Goal: Find specific page/section: Find specific page/section

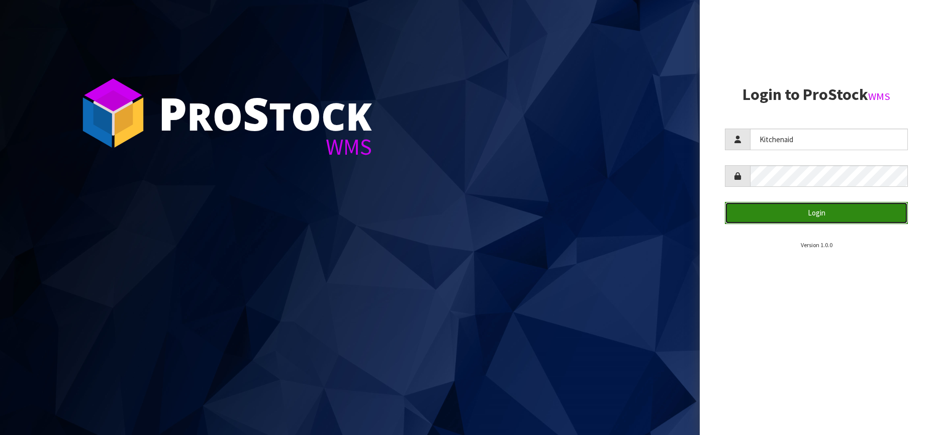
click at [812, 214] on button "Login" at bounding box center [816, 213] width 183 height 22
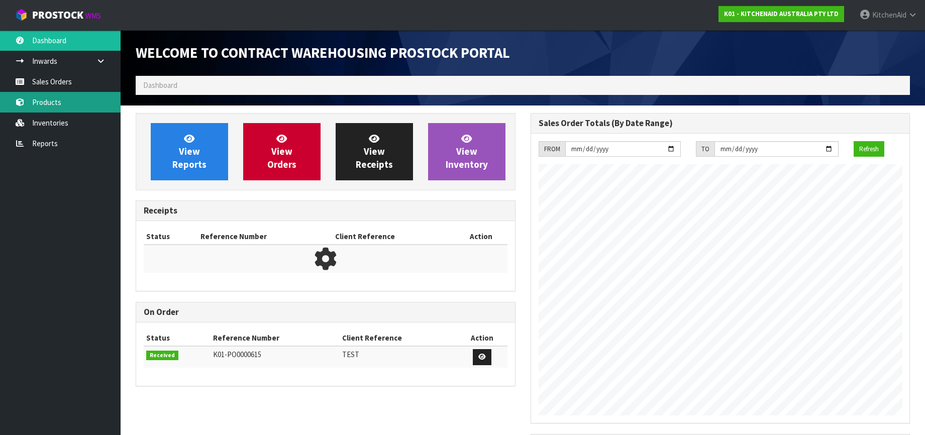
scroll to position [557, 394]
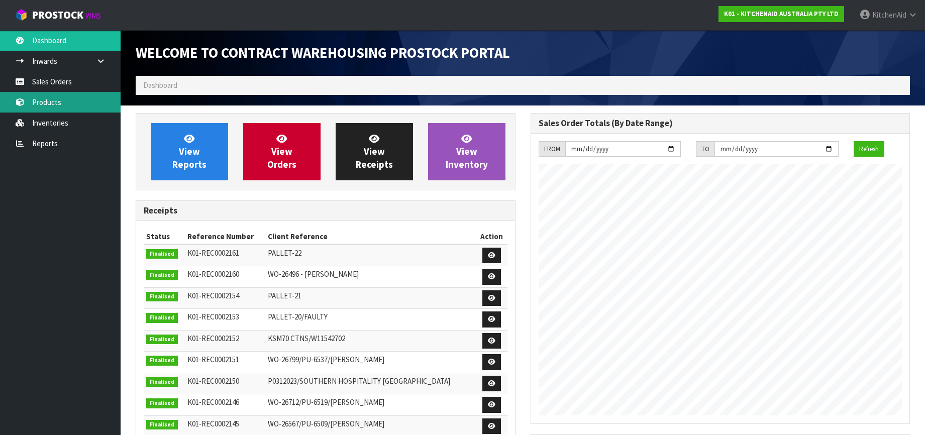
click at [53, 99] on link "Products" at bounding box center [60, 102] width 121 height 21
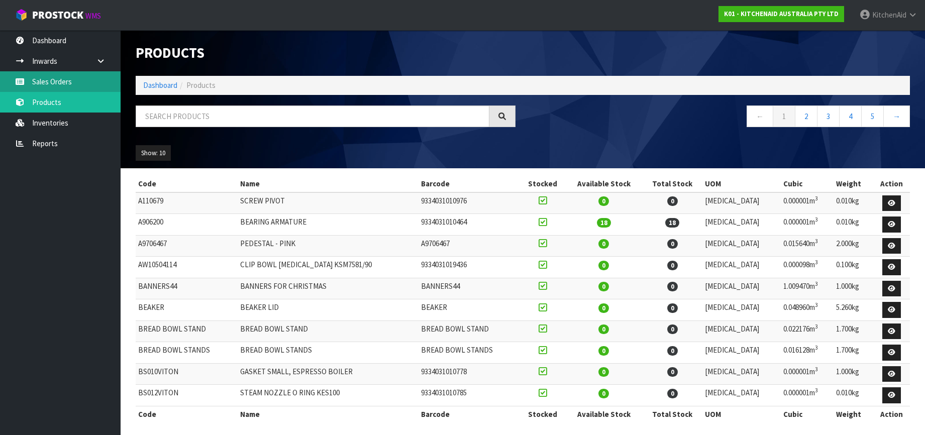
click at [54, 79] on link "Sales Orders" at bounding box center [60, 81] width 121 height 21
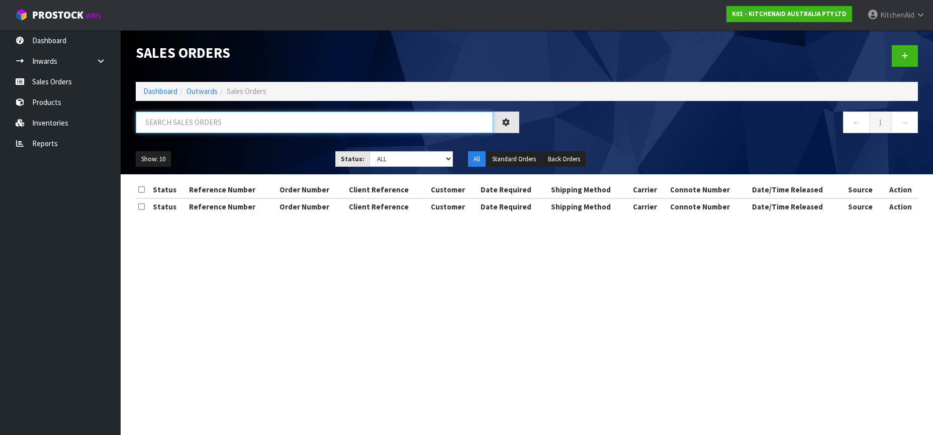
click at [165, 126] on input "text" at bounding box center [314, 123] width 357 height 22
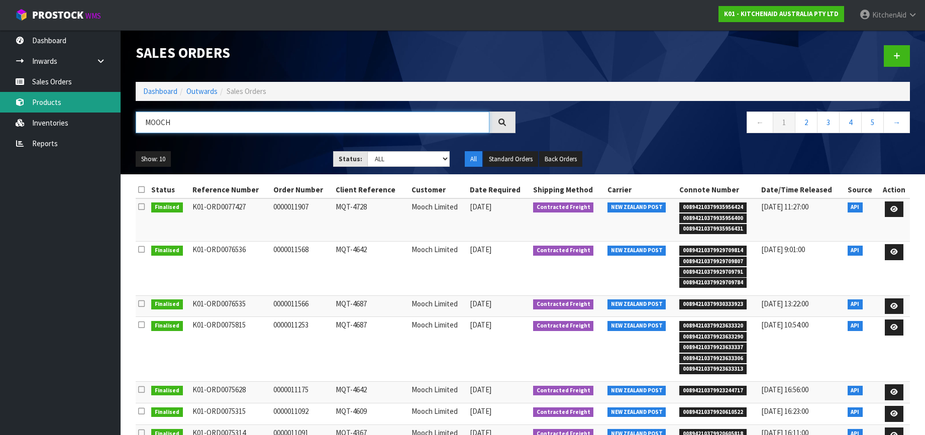
type input "MOOCH"
click at [56, 96] on link "Products" at bounding box center [60, 102] width 121 height 21
